Goal: Transaction & Acquisition: Purchase product/service

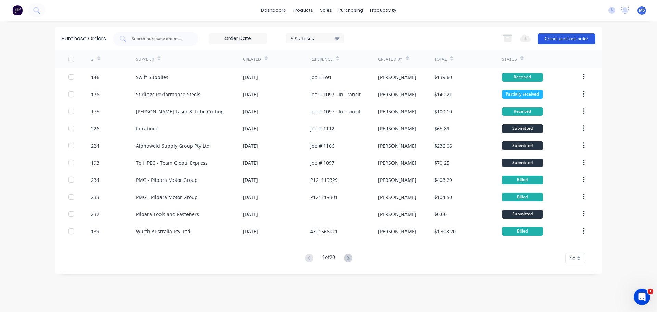
click at [554, 42] on button "Create purchase order" at bounding box center [566, 38] width 58 height 11
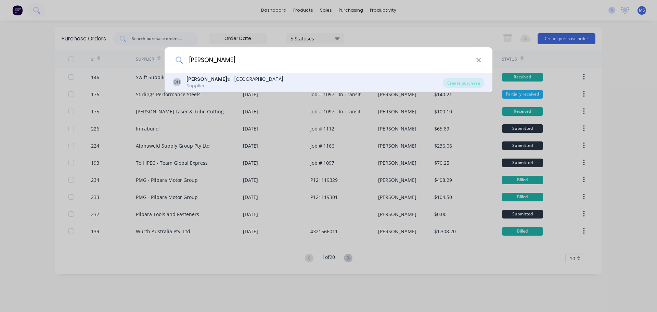
type input "[PERSON_NAME]"
click at [272, 75] on div "[PERSON_NAME] s - Port Hedland Supplier Create purchase" at bounding box center [329, 82] width 328 height 19
click at [266, 79] on div "[PERSON_NAME] s - [GEOGRAPHIC_DATA] Supplier" at bounding box center [308, 82] width 270 height 13
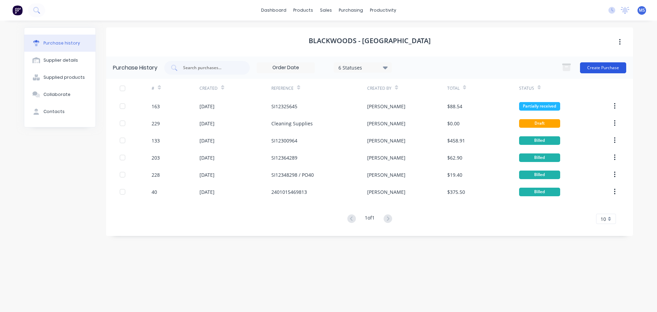
click at [601, 68] on button "Create Purchase" at bounding box center [603, 67] width 46 height 11
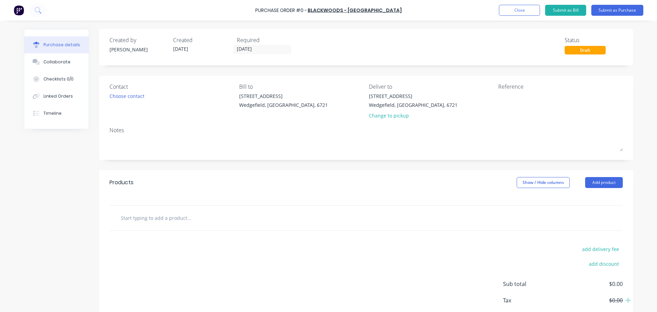
click at [167, 216] on input "text" at bounding box center [188, 218] width 137 height 14
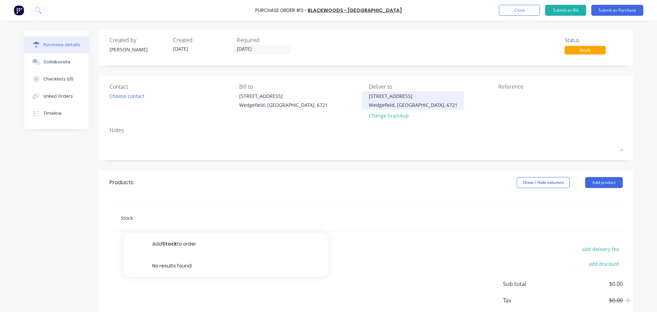
type input "Stock"
click at [417, 99] on div "[STREET_ADDRESS]" at bounding box center [413, 95] width 89 height 7
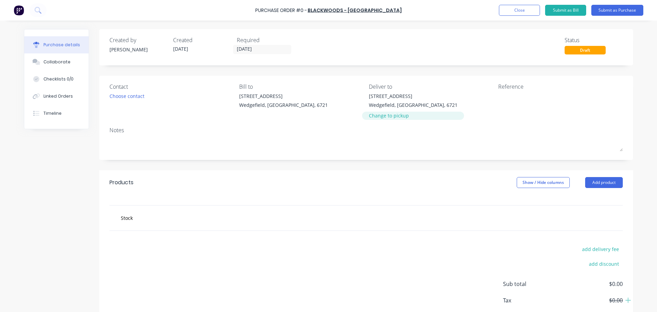
click at [377, 116] on div "Change to pickup" at bounding box center [413, 115] width 89 height 7
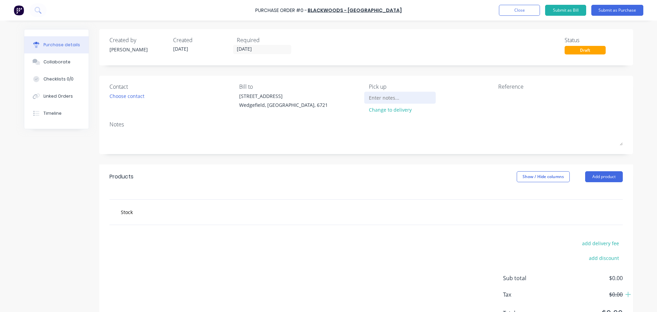
click at [394, 101] on input at bounding box center [400, 97] width 62 height 10
type input "Seb to collect"
click at [585, 179] on button "Add product" at bounding box center [604, 176] width 38 height 11
click at [511, 196] on div at bounding box center [366, 194] width 534 height 10
click at [265, 186] on div "Products Show / Hide columns Add product Product catalogue Basic product Lineal…" at bounding box center [366, 176] width 534 height 25
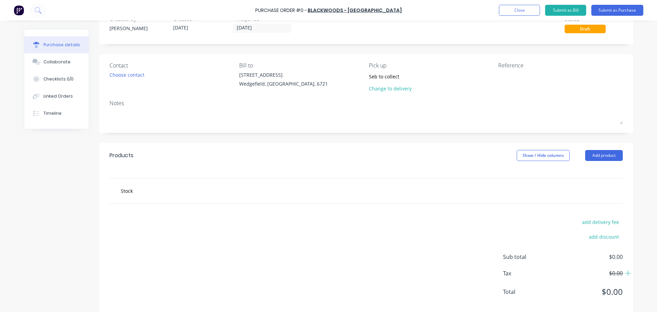
scroll to position [32, 0]
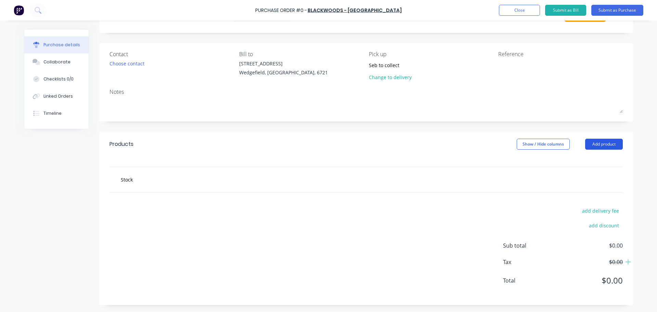
click at [613, 147] on button "Add product" at bounding box center [604, 144] width 38 height 11
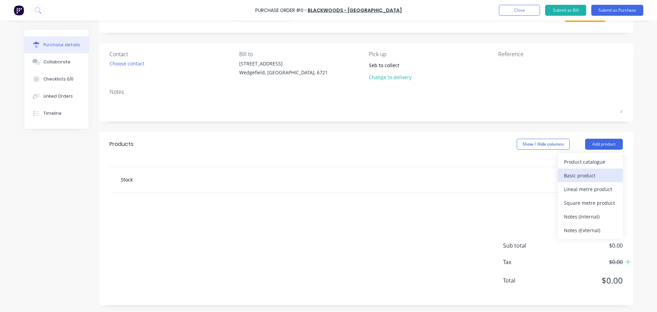
click at [598, 174] on div "Basic product" at bounding box center [590, 175] width 53 height 10
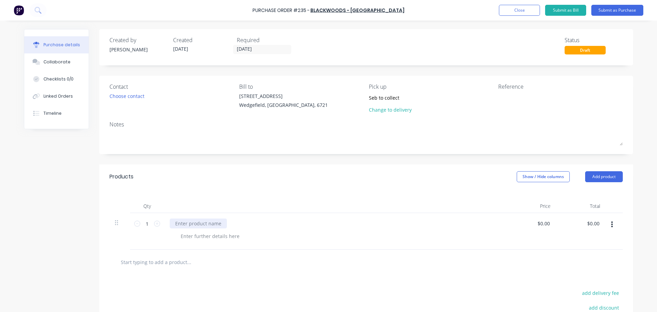
click at [201, 221] on div at bounding box center [198, 223] width 57 height 10
click at [271, 52] on input "[DATE]" at bounding box center [261, 49] width 57 height 9
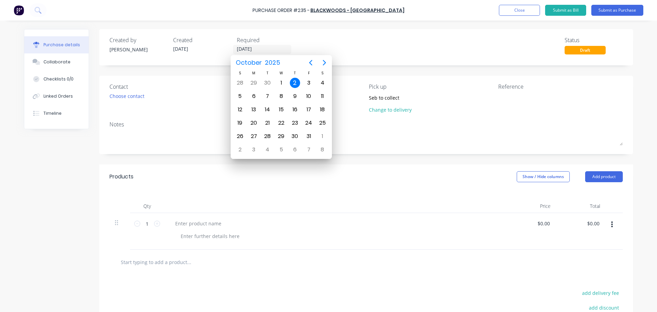
click at [296, 83] on div "2" at bounding box center [295, 83] width 10 height 10
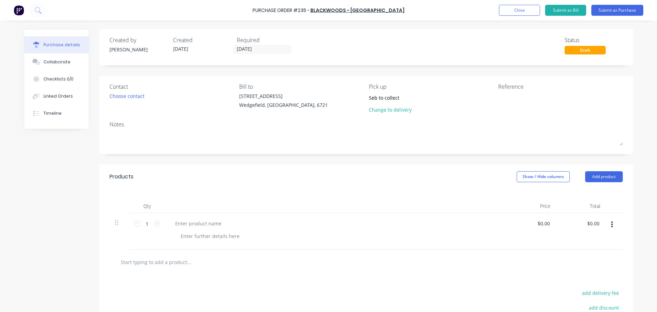
click at [205, 230] on div at bounding box center [335, 231] width 342 height 37
click at [207, 229] on div at bounding box center [335, 231] width 342 height 37
click at [209, 225] on div at bounding box center [198, 223] width 57 height 10
click at [160, 221] on div "1 1" at bounding box center [147, 231] width 34 height 37
click at [159, 222] on div "1 1" at bounding box center [147, 231] width 34 height 37
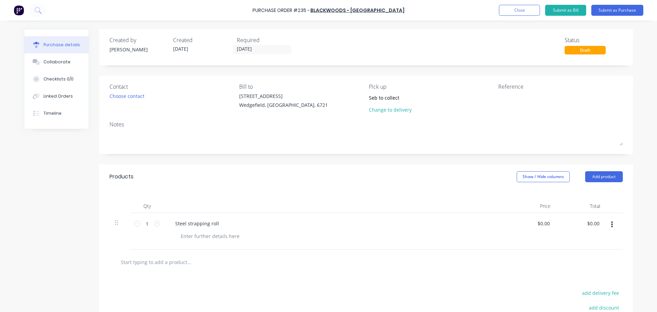
click at [158, 223] on div "1 1" at bounding box center [147, 231] width 34 height 37
click at [155, 224] on icon at bounding box center [157, 223] width 6 height 6
type input "2"
click at [155, 236] on div "2 2" at bounding box center [147, 231] width 34 height 37
click at [216, 218] on div "Steel strapping roll" at bounding box center [197, 223] width 55 height 10
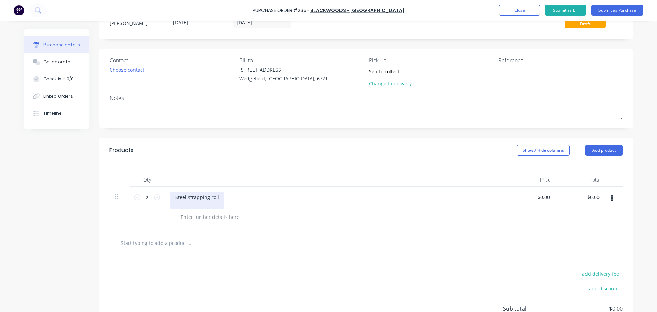
scroll to position [34, 0]
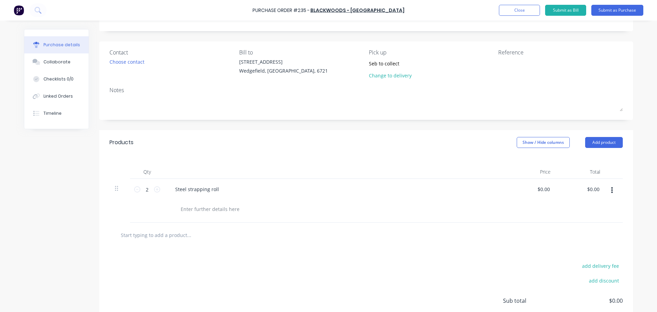
click at [182, 239] on input "text" at bounding box center [188, 235] width 137 height 14
click at [174, 232] on input "text" at bounding box center [188, 235] width 137 height 14
type input "S"
type input "P"
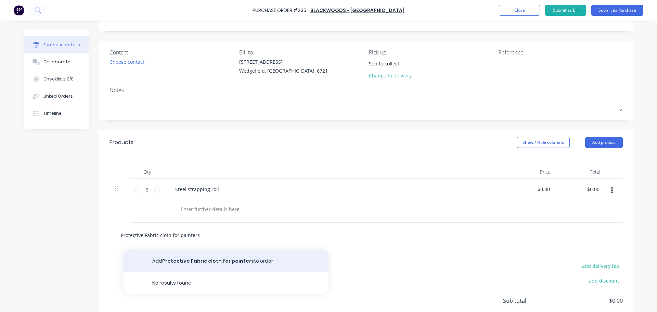
type input "Protective Fabric cloth for painters"
click at [216, 261] on button "Add Protective Fabric cloth for painters to order" at bounding box center [225, 261] width 205 height 22
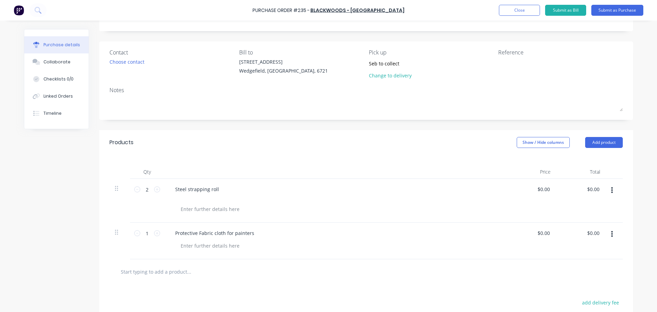
click at [242, 238] on div "Protective Fabric cloth for painters" at bounding box center [335, 240] width 342 height 37
click at [250, 234] on div "Protective Fabric cloth for painters" at bounding box center [215, 233] width 90 height 10
drag, startPoint x: 250, startPoint y: 234, endPoint x: 214, endPoint y: 235, distance: 35.6
click at [213, 235] on div "Protective Fabric cloth for painters" at bounding box center [215, 233] width 90 height 10
copy div "loth for painters"
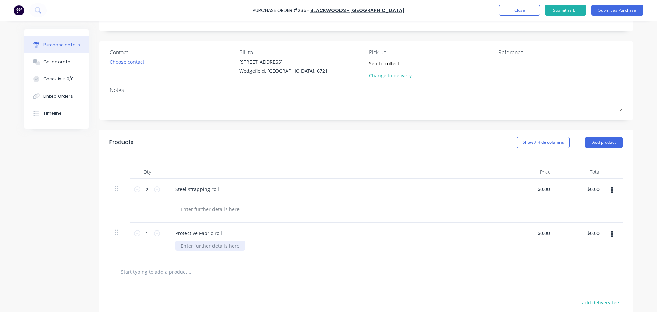
click at [223, 242] on div at bounding box center [210, 245] width 70 height 10
paste div
click at [177, 248] on div "loth for painters" at bounding box center [199, 245] width 48 height 10
click at [246, 275] on input "text" at bounding box center [188, 271] width 137 height 14
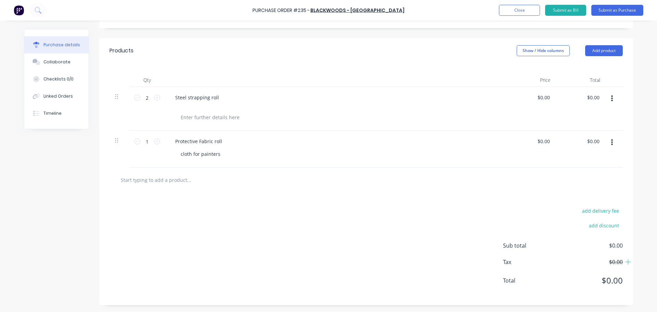
scroll to position [0, 0]
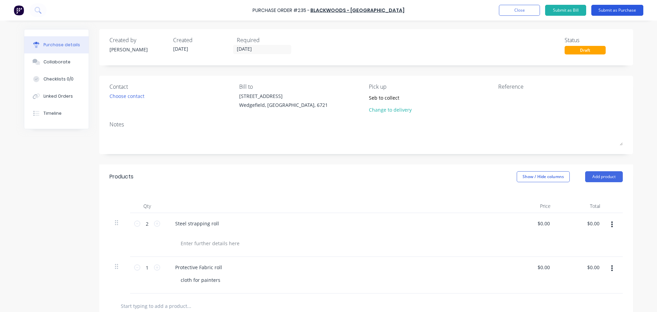
click at [621, 11] on button "Submit as Purchase" at bounding box center [617, 10] width 52 height 11
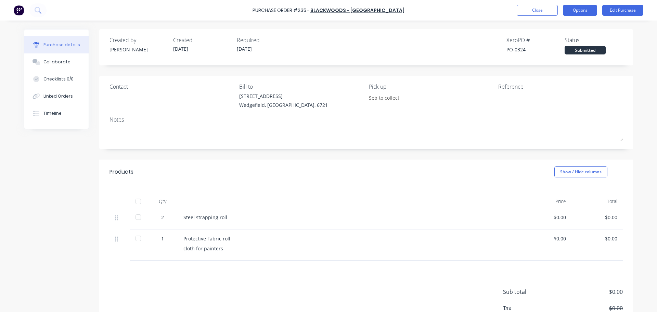
click at [578, 9] on button "Options" at bounding box center [580, 10] width 34 height 11
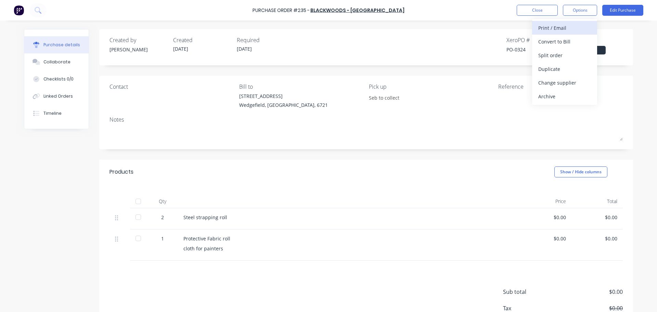
click at [569, 24] on div "Print / Email" at bounding box center [564, 28] width 53 height 10
click at [567, 53] on div "Without pricing" at bounding box center [564, 55] width 53 height 10
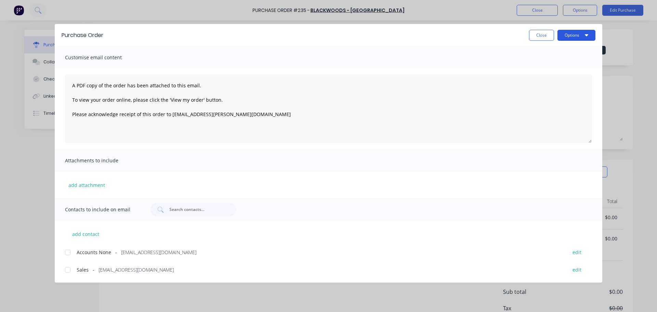
drag, startPoint x: 579, startPoint y: 36, endPoint x: 579, endPoint y: 39, distance: 3.8
click at [579, 35] on button "Options" at bounding box center [576, 35] width 38 height 11
click at [573, 62] on div "Print" at bounding box center [562, 66] width 53 height 10
